Goal: Navigation & Orientation: Go to known website

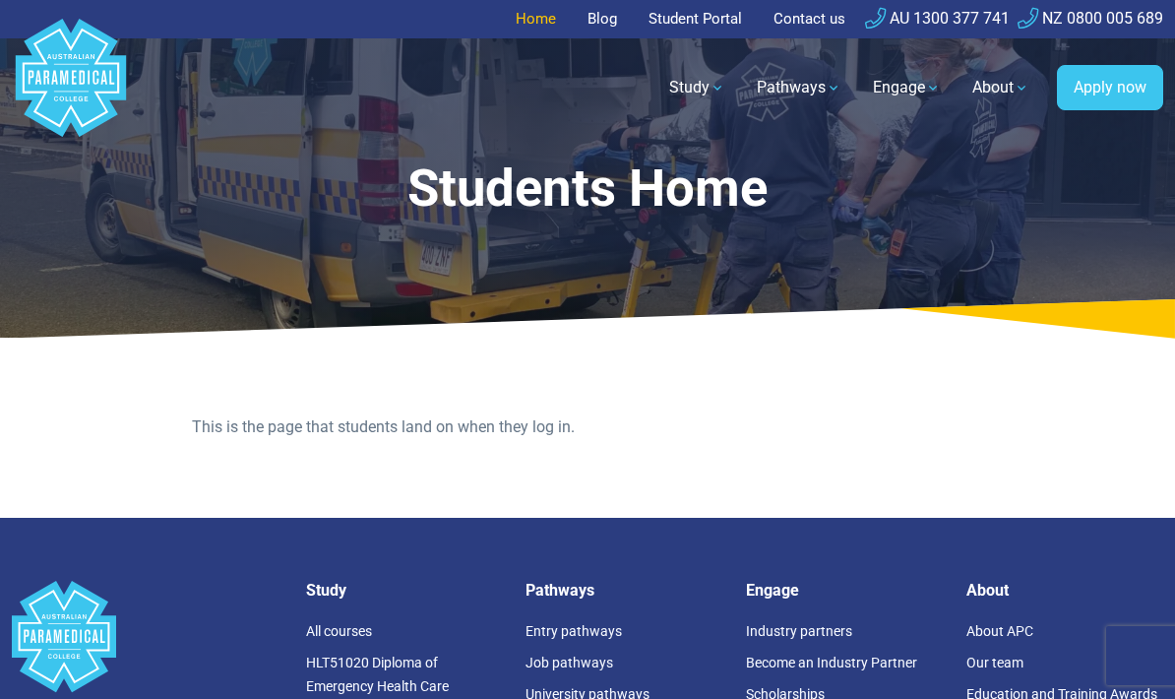
click at [541, 20] on link "Home" at bounding box center [542, 19] width 52 height 38
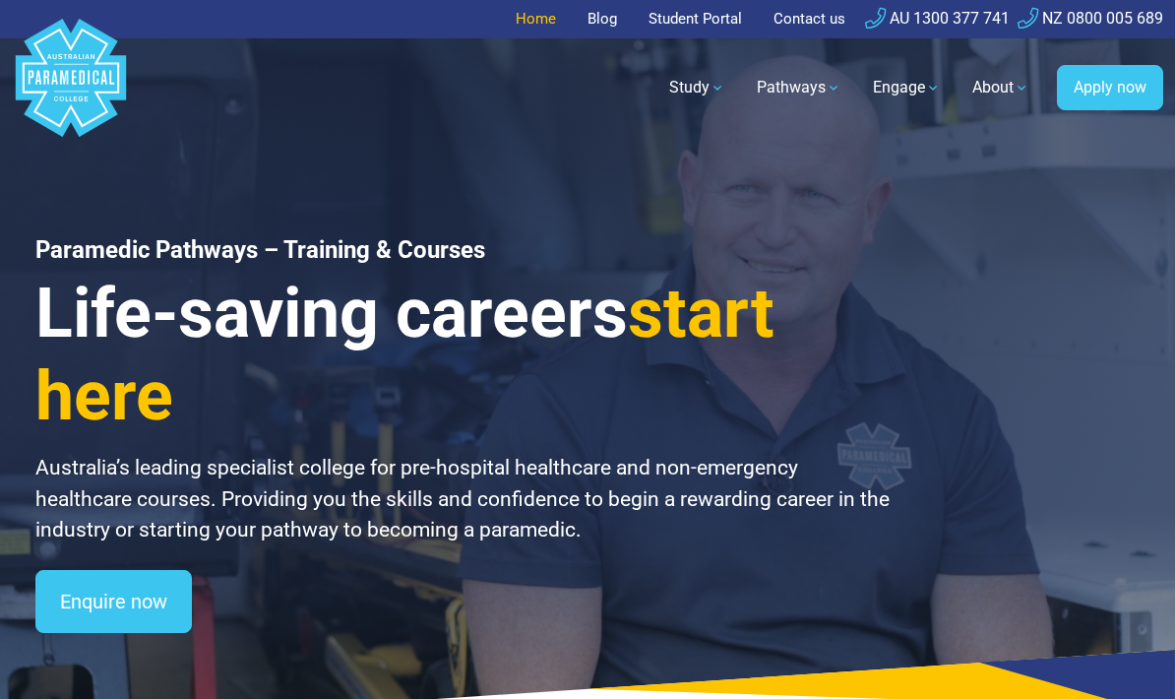
click at [553, 27] on link "Home" at bounding box center [542, 19] width 52 height 38
click at [58, 56] on polygon "Australian Paramedical College" at bounding box center [71, 78] width 110 height 118
click at [383, 1] on ul "Home Blog Student Portal Contact us AU 1300 377 741 NZ 0800 005 689" at bounding box center [588, 19] width 1152 height 38
click at [705, 30] on link "Student Portal" at bounding box center [695, 19] width 117 height 38
